Goal: Download file/media

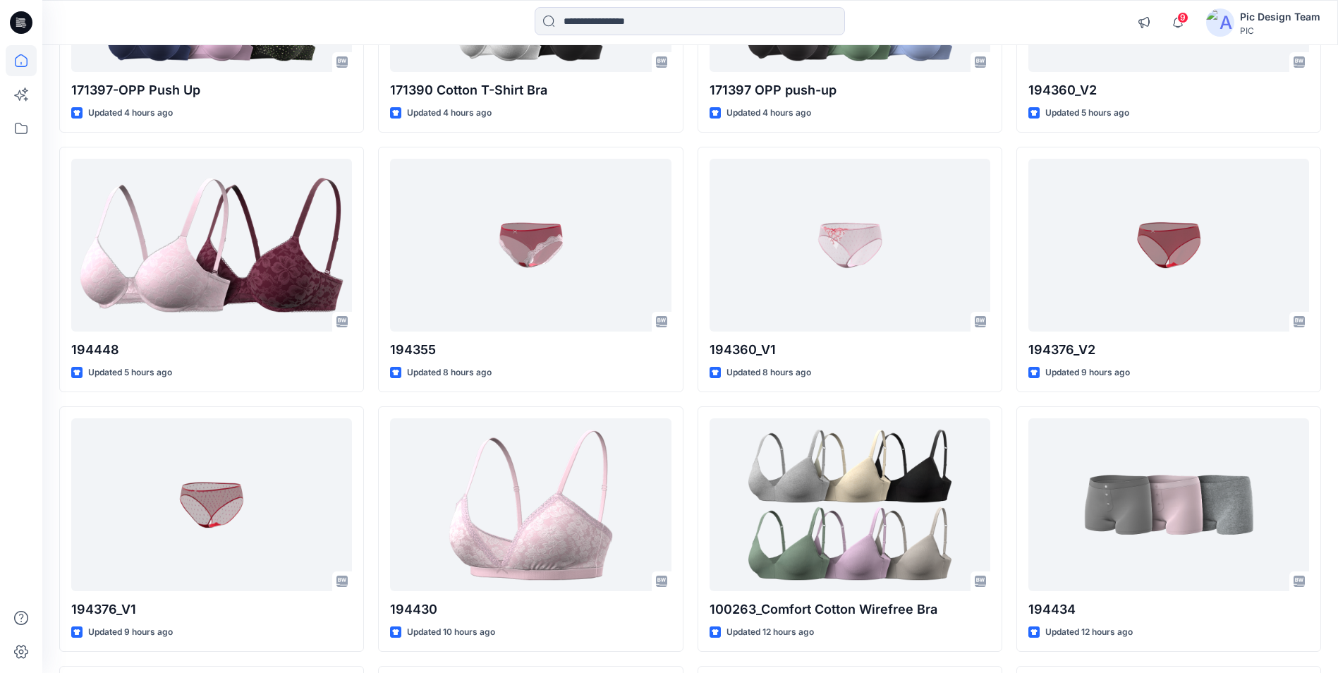
scroll to position [569, 0]
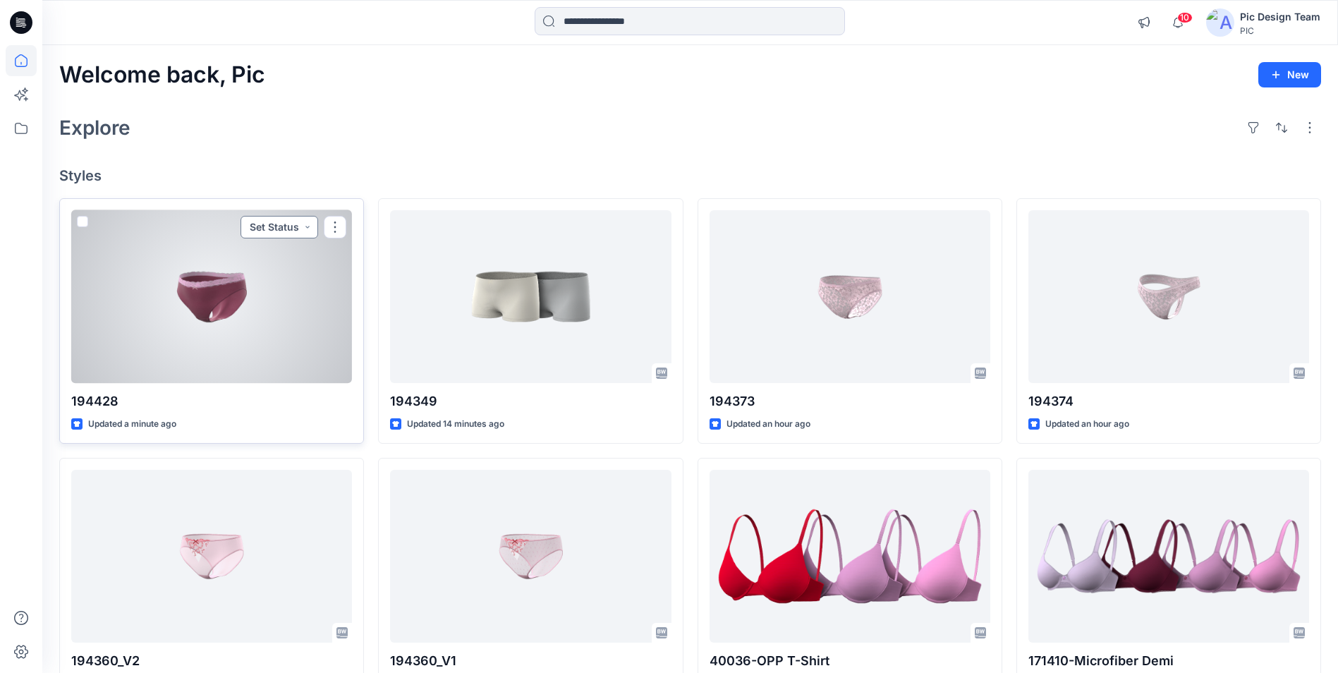
click at [285, 229] on button "Set Status" at bounding box center [280, 227] width 78 height 23
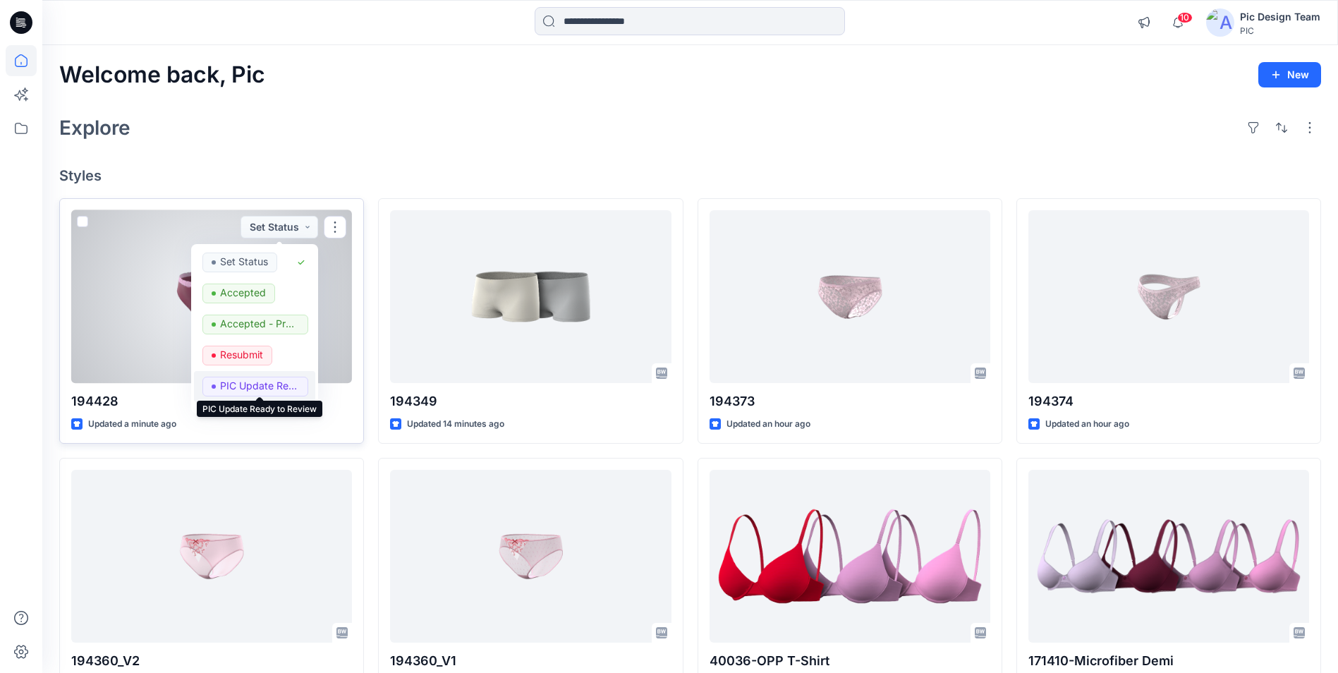
click at [243, 388] on p "PIC Update Ready to Review" at bounding box center [259, 386] width 79 height 18
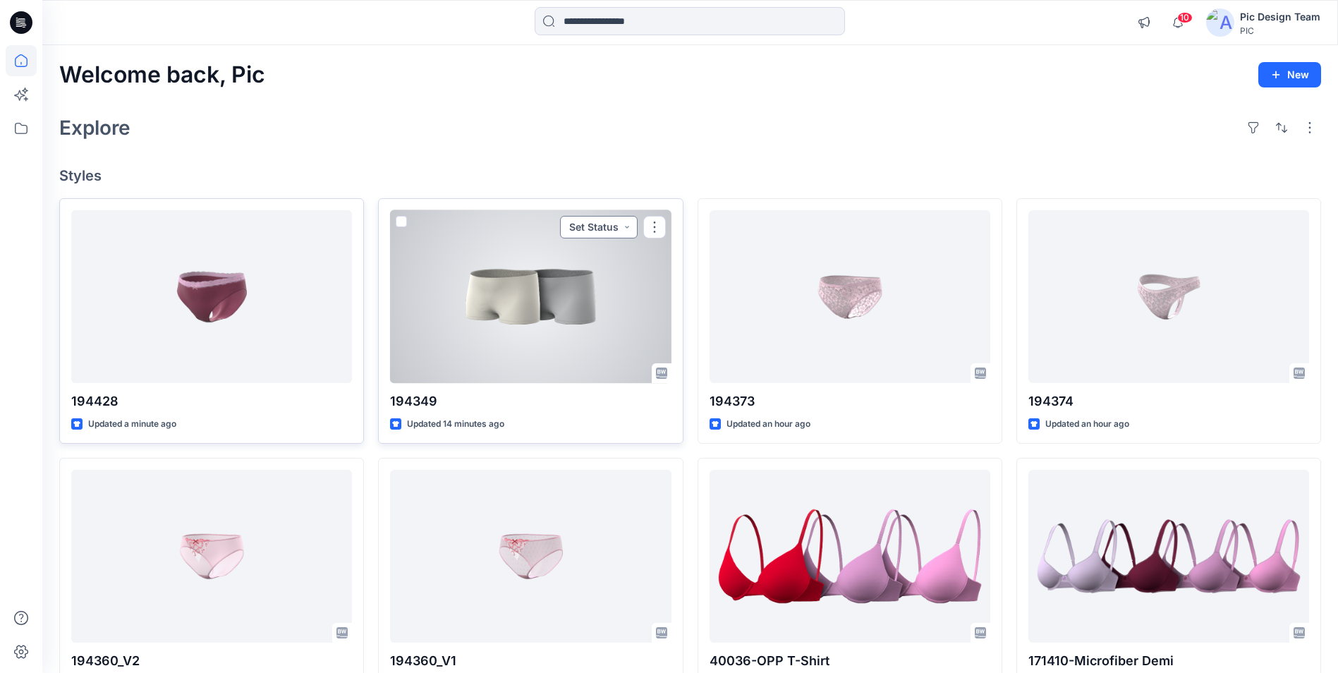
click at [600, 227] on button "Set Status" at bounding box center [599, 227] width 78 height 23
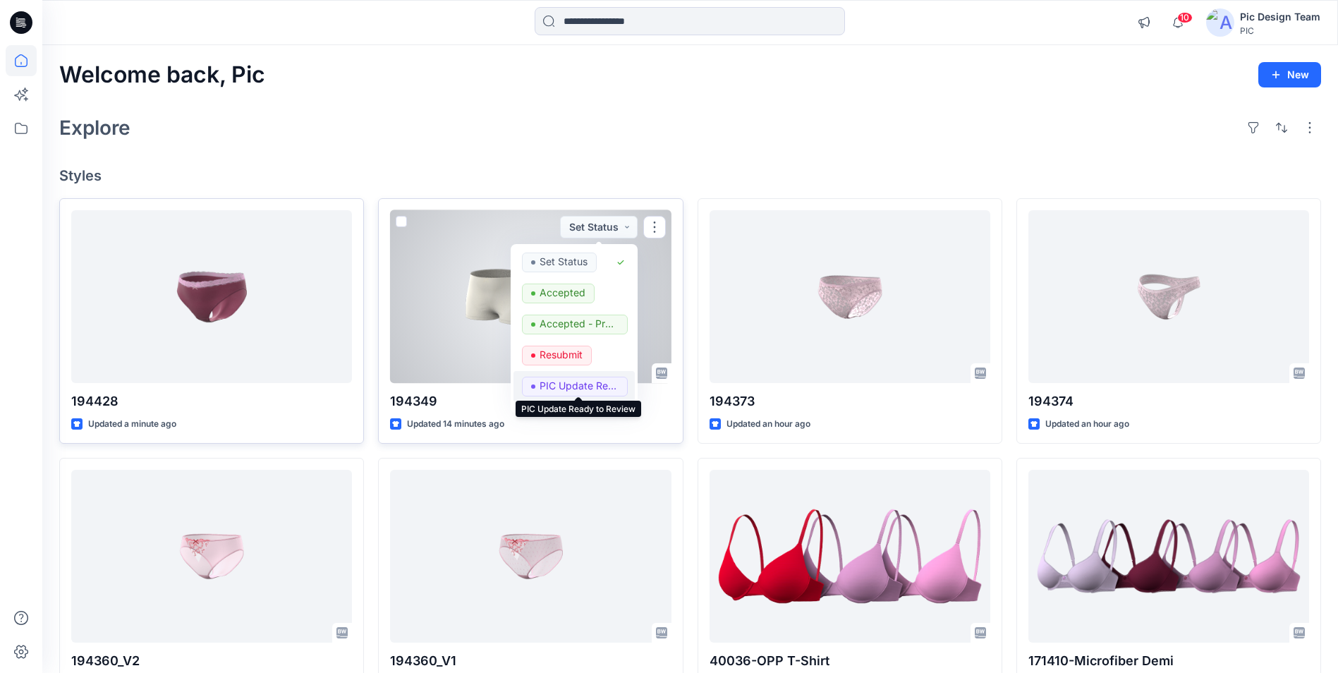
click at [573, 387] on p "PIC Update Ready to Review" at bounding box center [579, 386] width 79 height 18
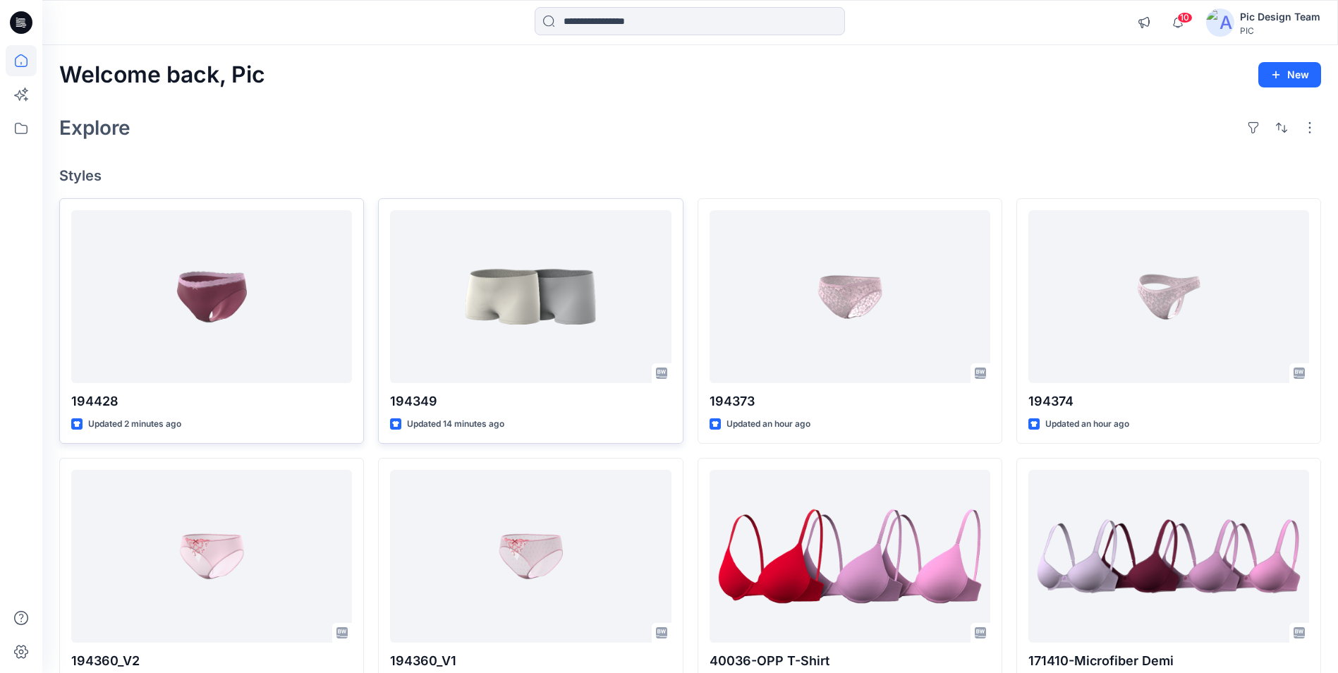
click at [566, 115] on div "Explore" at bounding box center [690, 128] width 1262 height 34
click at [580, 137] on div "Explore" at bounding box center [690, 128] width 1262 height 34
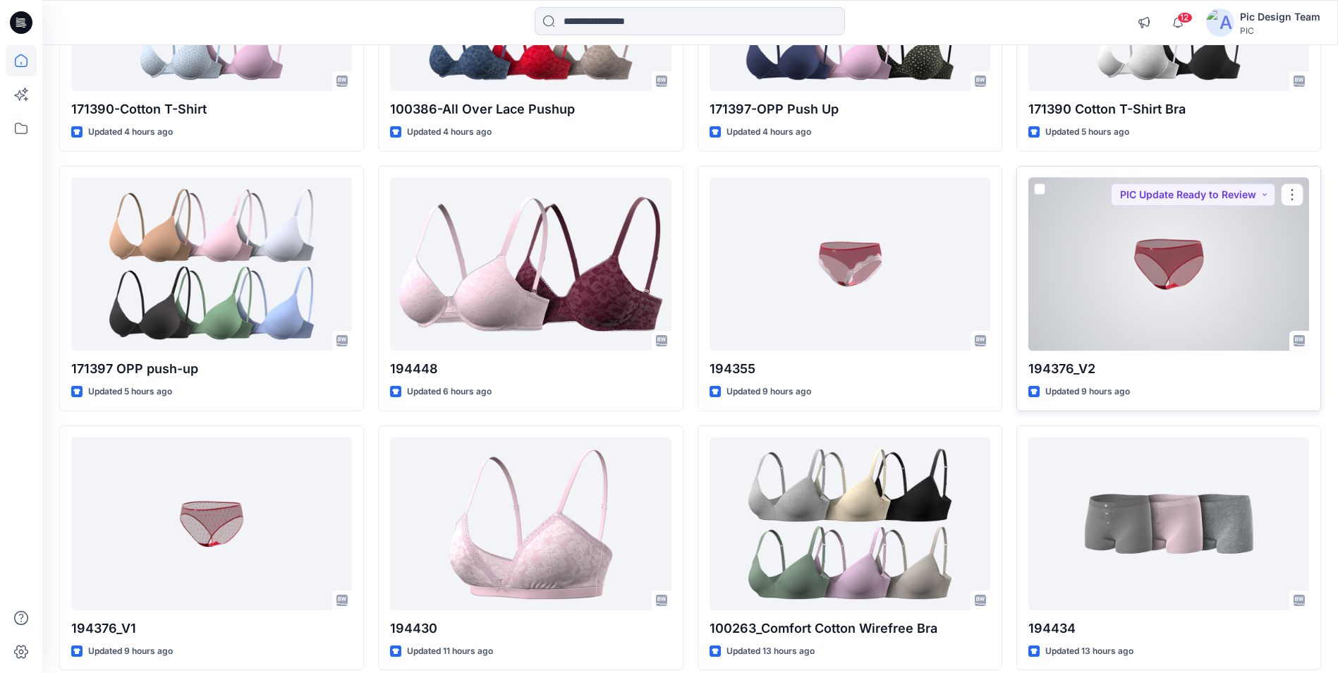
scroll to position [847, 0]
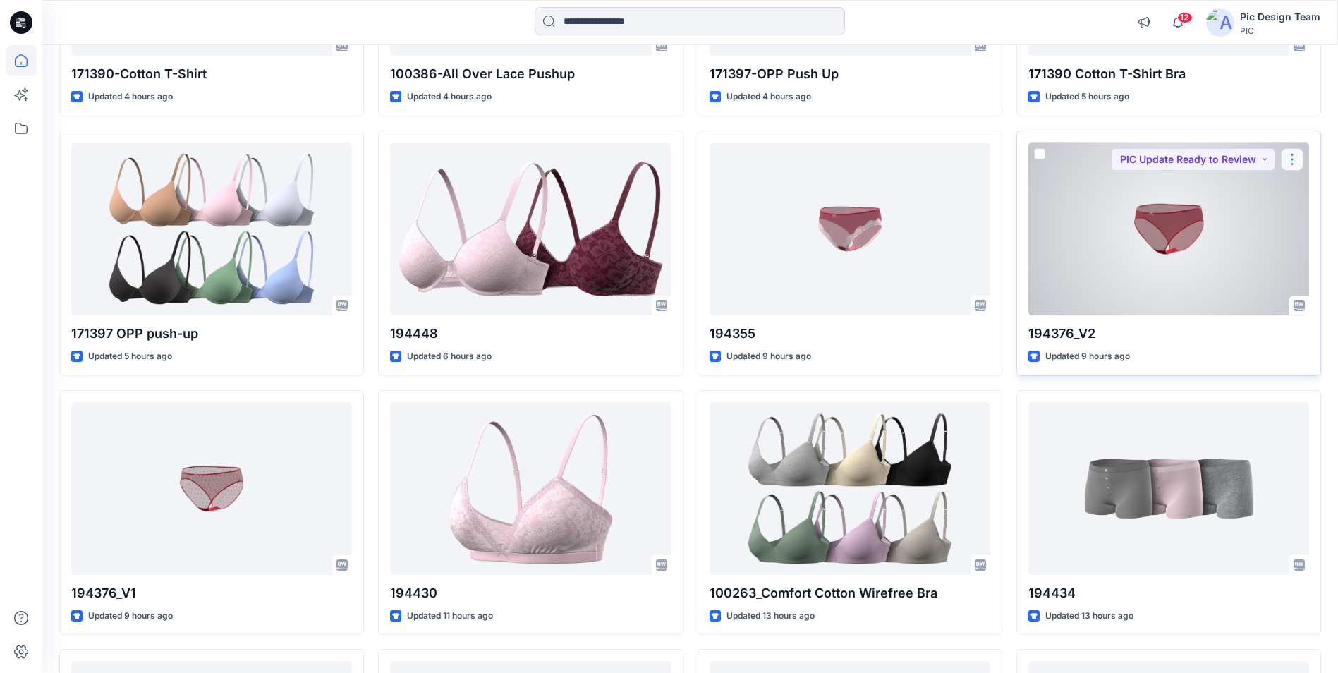
click at [1290, 164] on button "button" at bounding box center [1292, 159] width 23 height 23
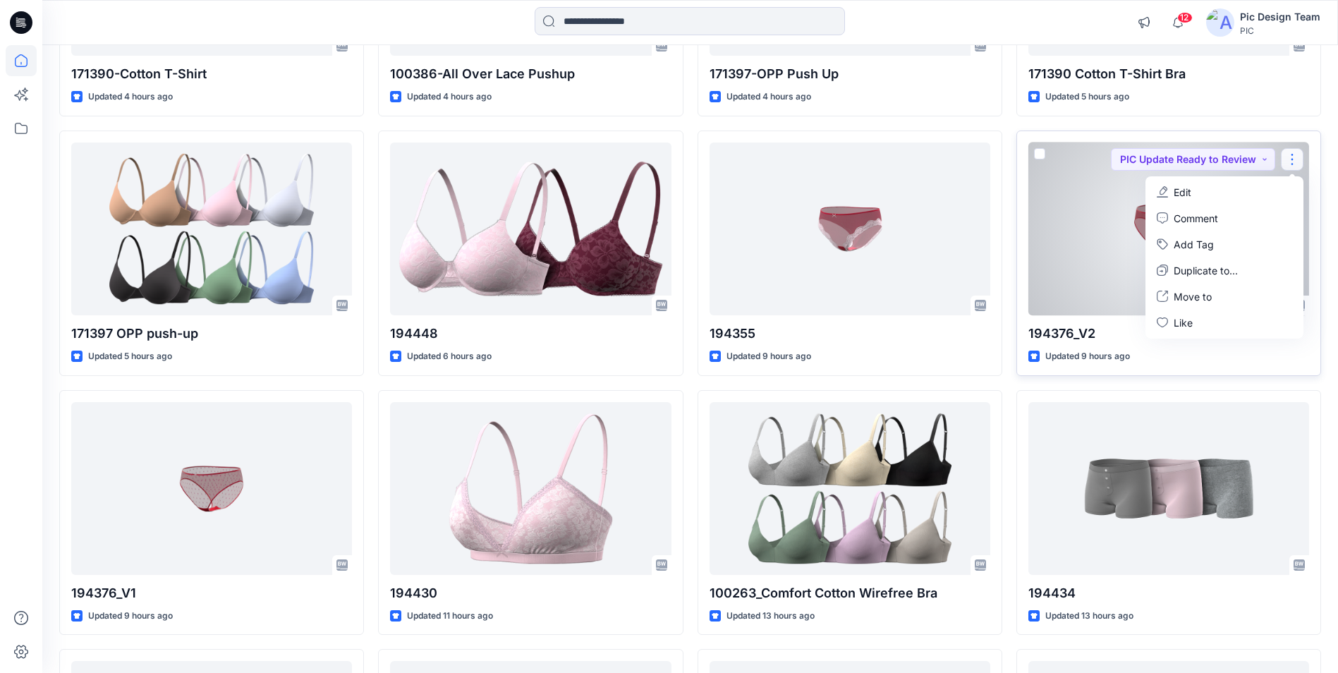
click at [1092, 205] on div at bounding box center [1169, 229] width 281 height 173
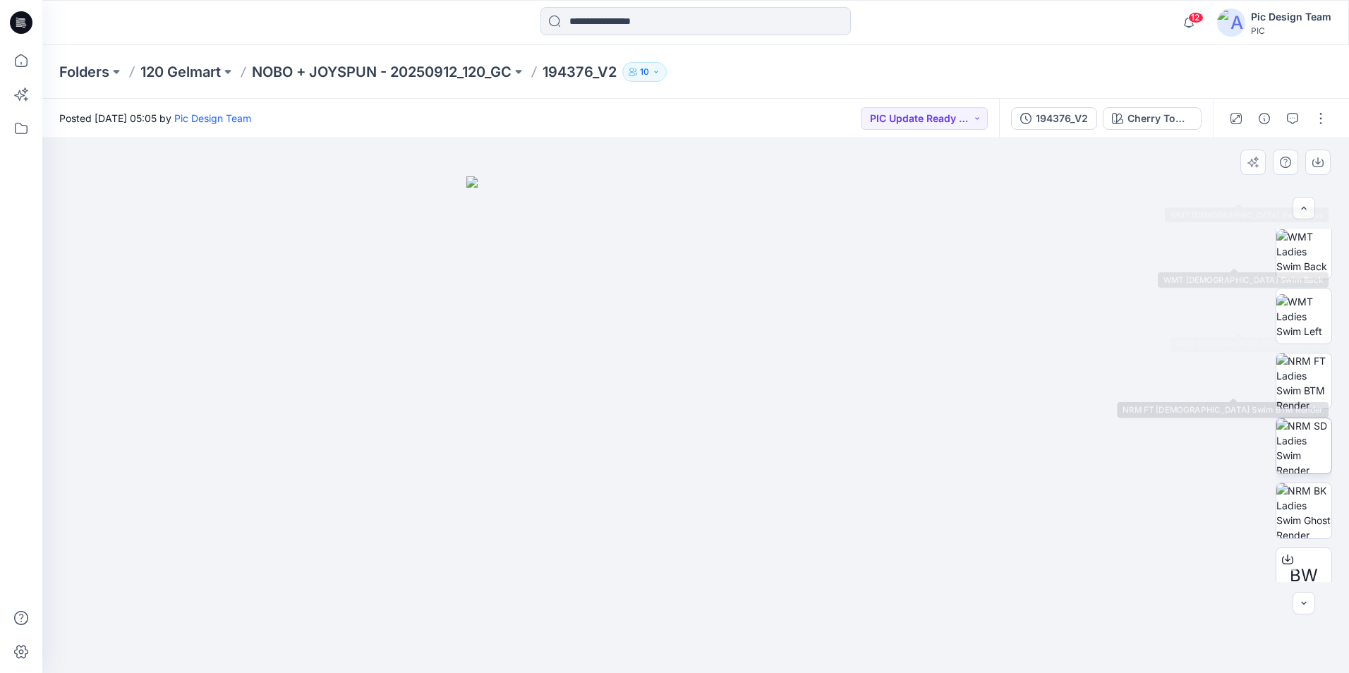
scroll to position [288, 0]
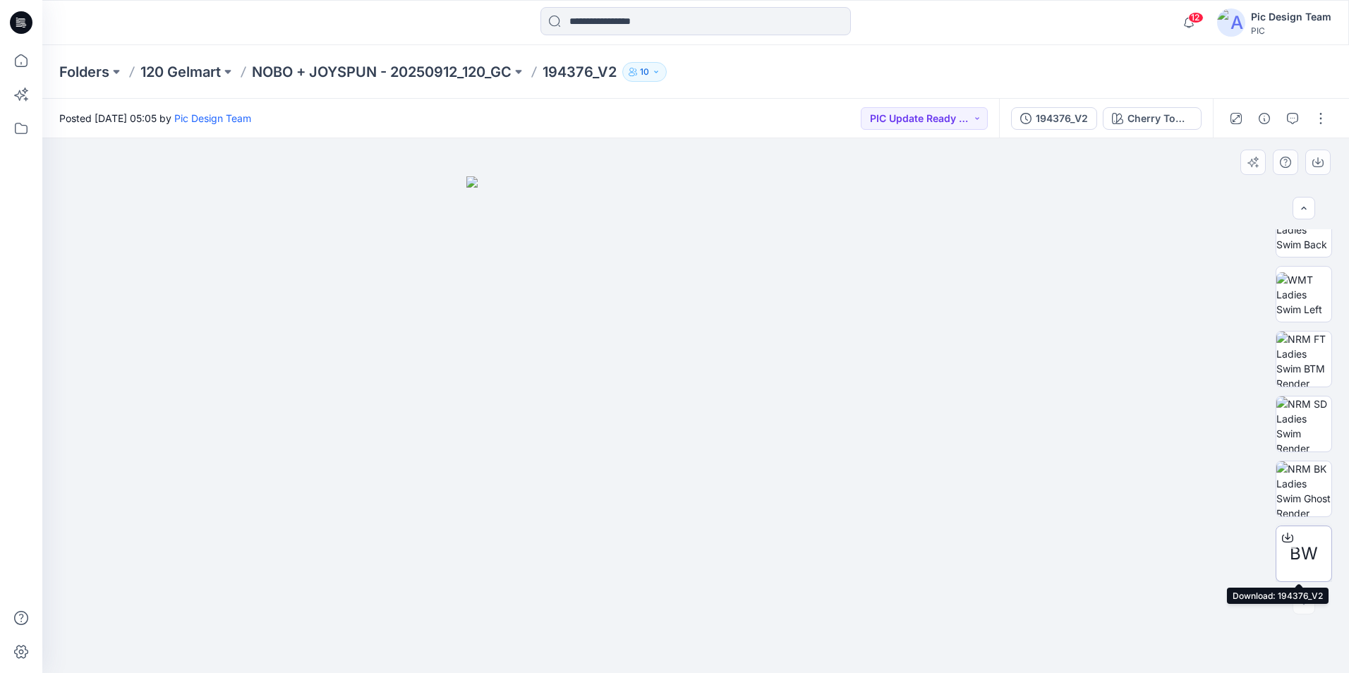
click at [1306, 544] on span "BW" at bounding box center [1304, 553] width 28 height 25
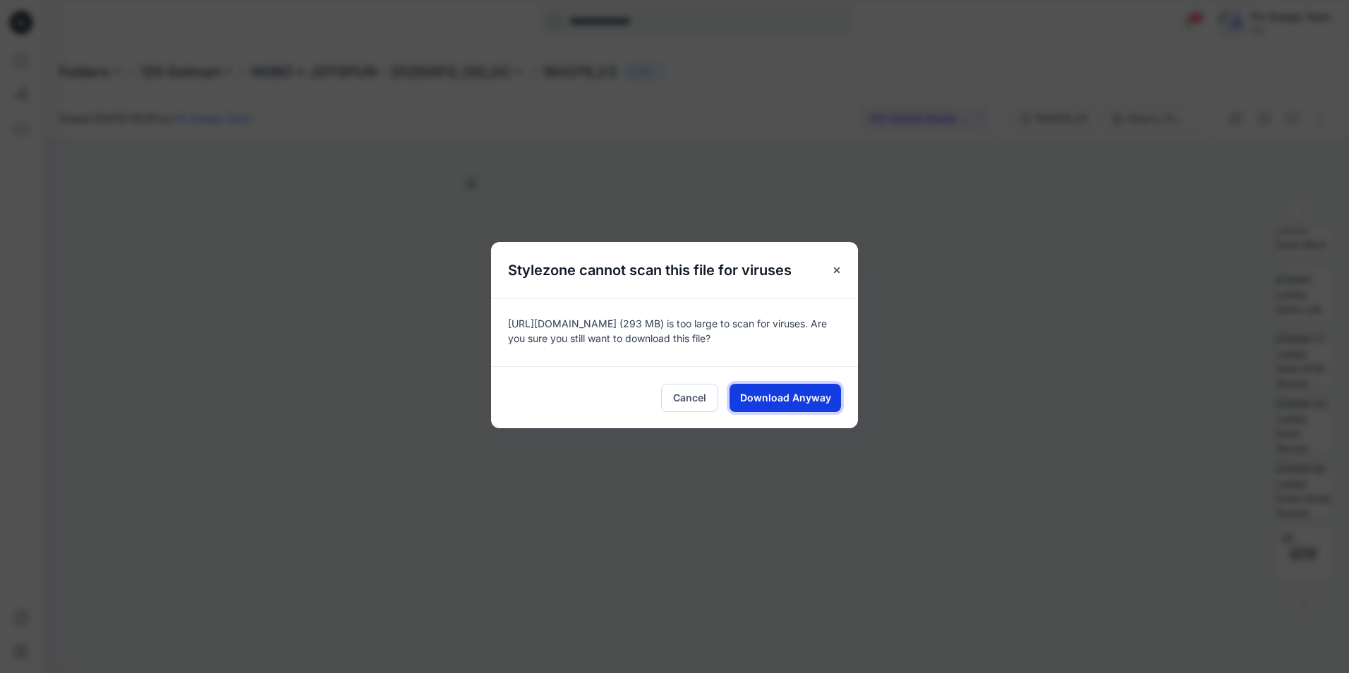
click at [803, 398] on span "Download Anyway" at bounding box center [785, 397] width 91 height 15
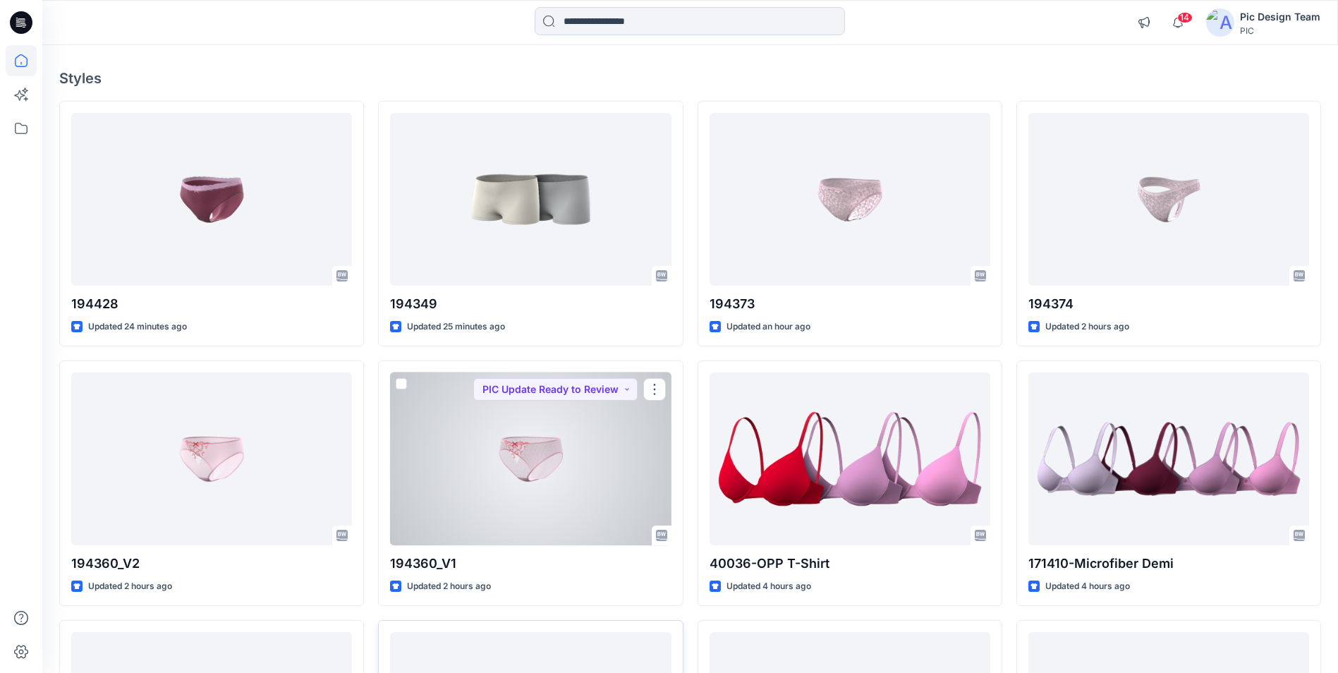
scroll to position [212, 0]
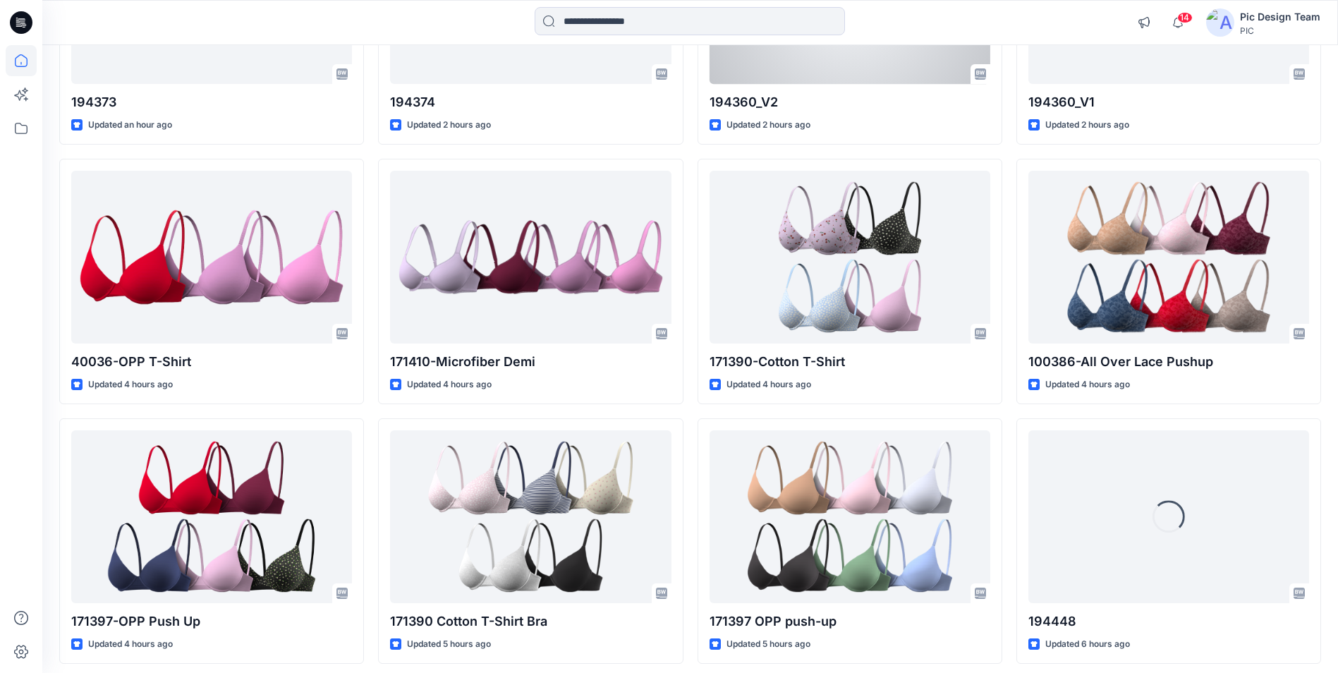
scroll to position [564, 0]
